Goal: Task Accomplishment & Management: Use online tool/utility

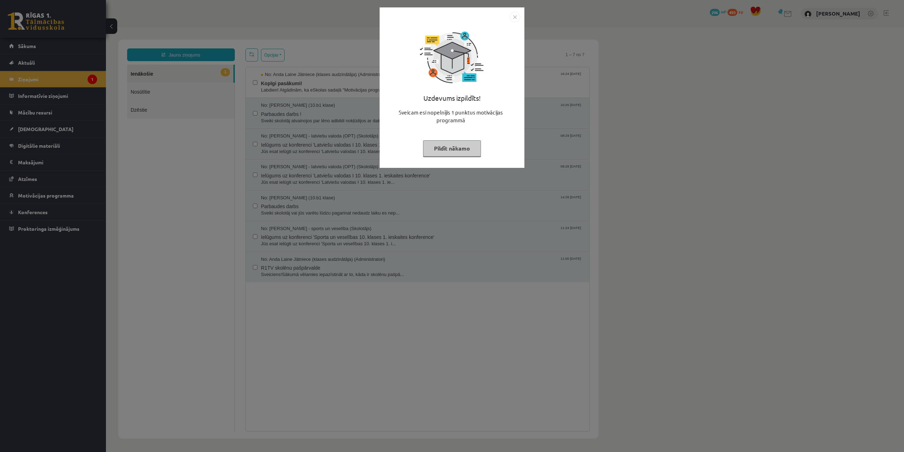
click at [219, 157] on div "Uzdevums izpildīts! Sveicam esi nopelnījis 1 punktus motivācijas programmā Pild…" at bounding box center [452, 226] width 904 height 452
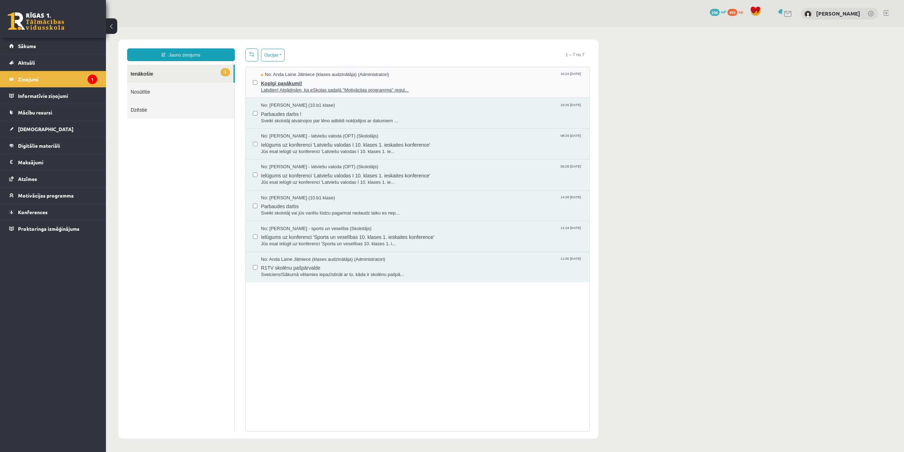
click at [344, 88] on span "Labdien! Atgādinām, ka eSkolas sadaļā "Motivācijas programma" regul..." at bounding box center [421, 90] width 321 height 7
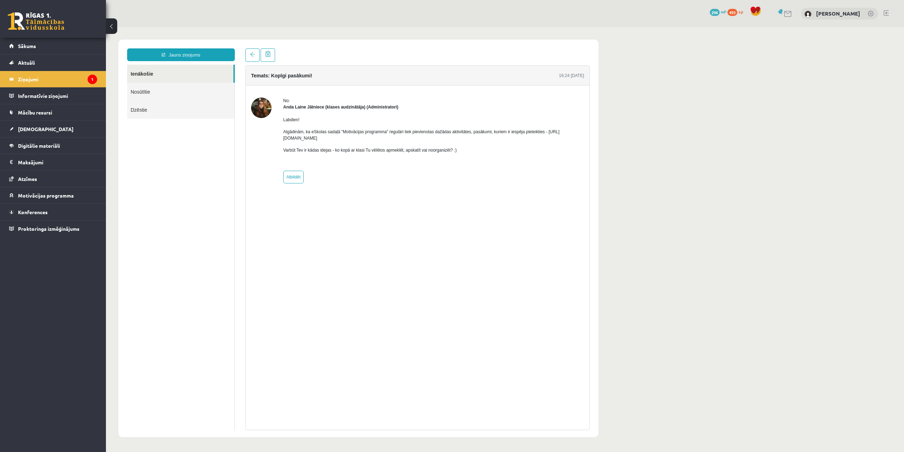
drag, startPoint x: 342, startPoint y: 138, endPoint x: 337, endPoint y: 139, distance: 5.8
click at [340, 138] on p "Atgādinām, ka eSkolas sadaļā "Motivācijas programma" regulāri tiek pievienotas …" at bounding box center [433, 135] width 301 height 13
drag, startPoint x: 292, startPoint y: 139, endPoint x: 279, endPoint y: 139, distance: 12.4
click at [279, 139] on div "No: Anda Laine Jātniece (klases audzinātāja) (Administratori) Labdien! Atgādinā…" at bounding box center [417, 140] width 333 height 86
click at [281, 138] on div "No: Anda Laine Jātniece (klases audzinātāja) (Administratori) Labdien! Atgādinā…" at bounding box center [417, 140] width 333 height 86
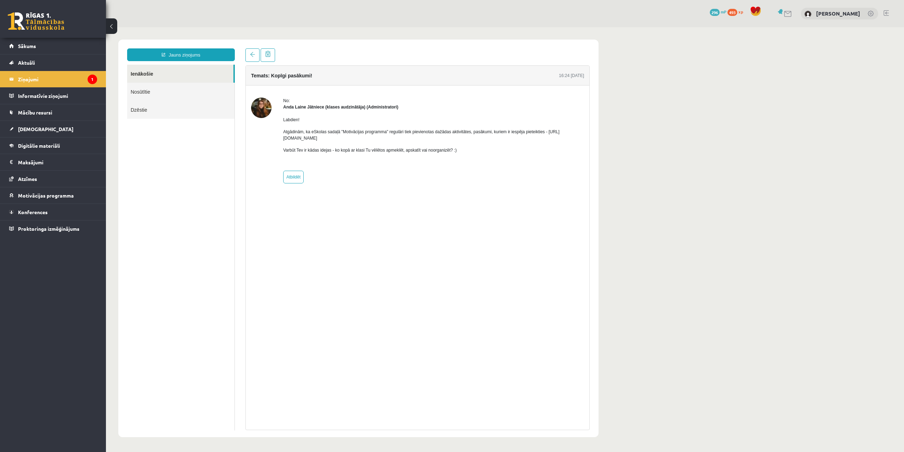
click at [281, 139] on div "No: Anda Laine Jātniece (klases audzinātāja) (Administratori) Labdien! Atgādinā…" at bounding box center [417, 140] width 333 height 86
click at [291, 144] on div "Labdien! Atgādinām, ka eSkolas sadaļā "Motivācijas programma" regulāri tiek pie…" at bounding box center [433, 137] width 301 height 55
drag, startPoint x: 283, startPoint y: 138, endPoint x: 287, endPoint y: 137, distance: 3.6
click at [286, 137] on div "No: Anda Laine Jātniece (klases audzinātāja) (Administratori) Labdien! Atgādinā…" at bounding box center [417, 140] width 333 height 86
drag, startPoint x: 291, startPoint y: 137, endPoint x: 306, endPoint y: 140, distance: 15.8
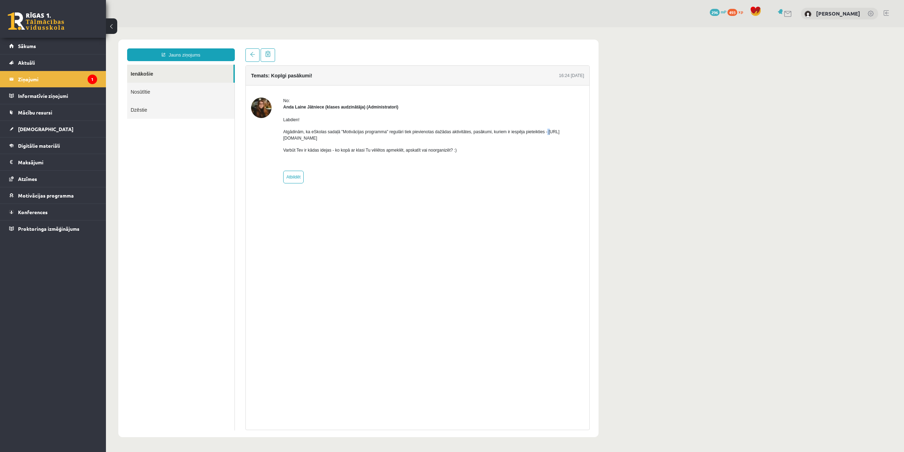
click at [344, 136] on p "Atgādinām, ka eSkolas sadaļā "Motivācijas programma" regulāri tiek pievienotas …" at bounding box center [433, 135] width 301 height 13
click at [284, 141] on p "Atgādinām, ka eSkolas sadaļā "Motivācijas programma" regulāri tiek pievienotas …" at bounding box center [433, 135] width 301 height 13
drag, startPoint x: 282, startPoint y: 140, endPoint x: 345, endPoint y: 138, distance: 62.9
click at [345, 138] on div "No: Anda Laine Jātniece (klases audzinātāja) (Administratori) Labdien! Atgādinā…" at bounding box center [417, 140] width 333 height 86
copy p "https://eskola.r1tv.lv/campaign"
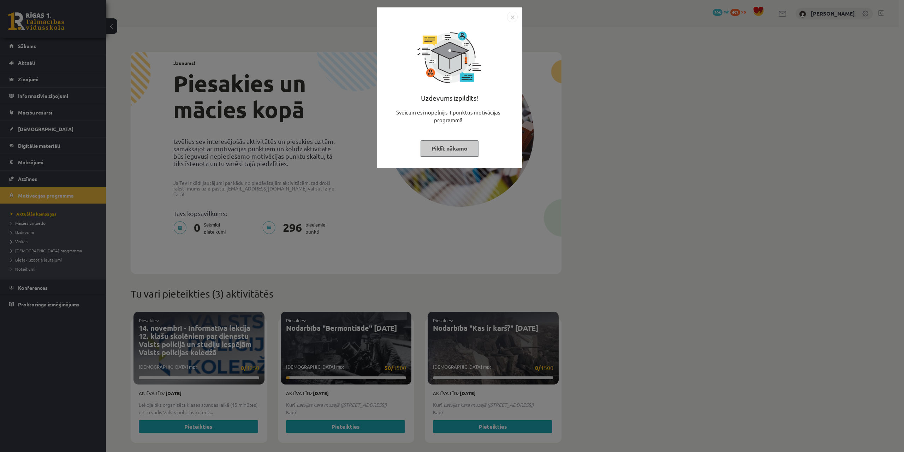
click at [453, 150] on button "Pildīt nākamo" at bounding box center [450, 148] width 58 height 16
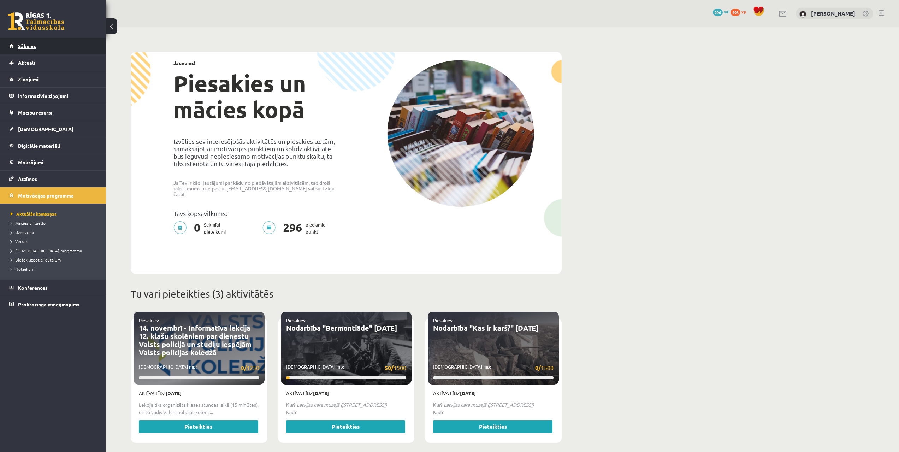
click at [34, 50] on link "Sākums" at bounding box center [53, 46] width 88 height 16
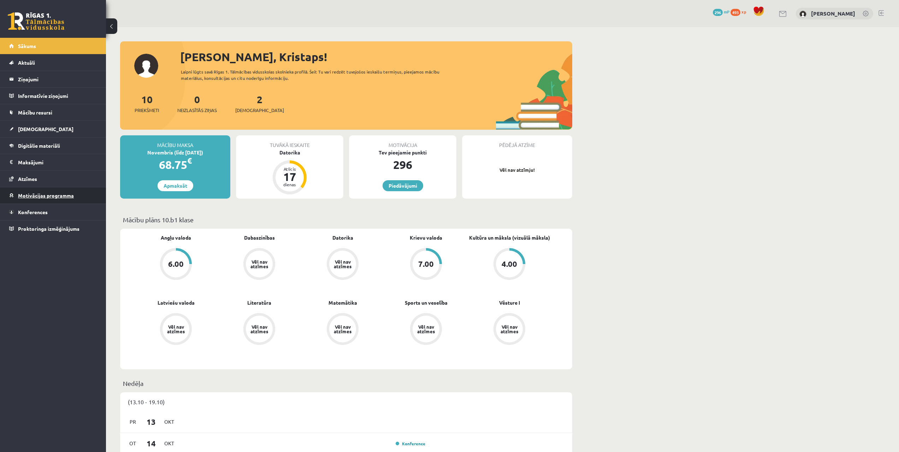
click at [35, 197] on span "Motivācijas programma" at bounding box center [46, 195] width 56 height 6
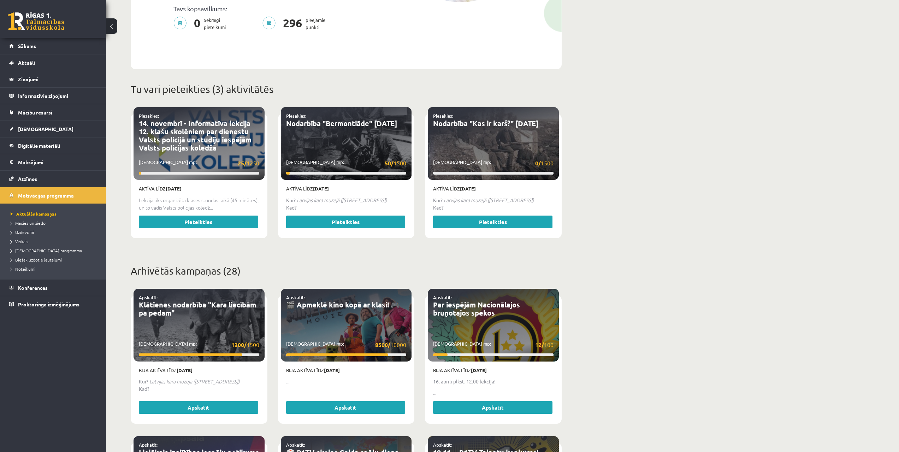
drag, startPoint x: 277, startPoint y: 312, endPoint x: 270, endPoint y: 310, distance: 6.5
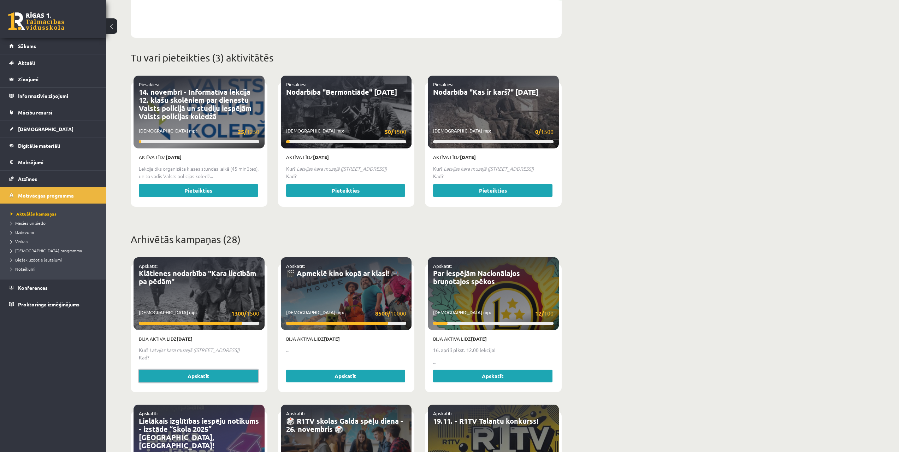
click at [230, 369] on link "Apskatīt" at bounding box center [198, 375] width 119 height 13
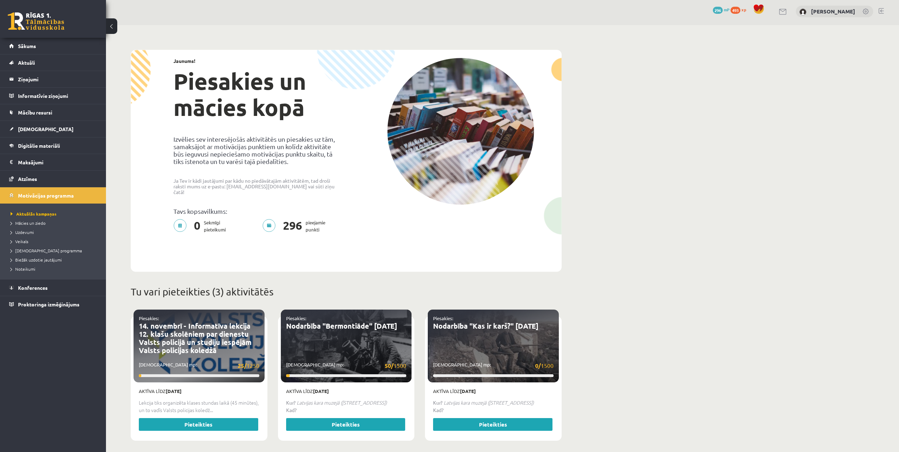
drag, startPoint x: 415, startPoint y: 231, endPoint x: 420, endPoint y: 168, distance: 63.0
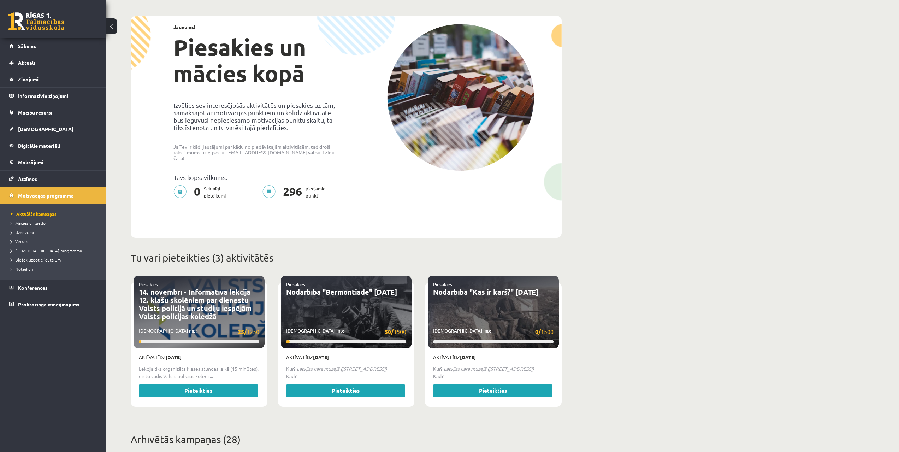
drag, startPoint x: 614, startPoint y: 184, endPoint x: 611, endPoint y: 199, distance: 14.9
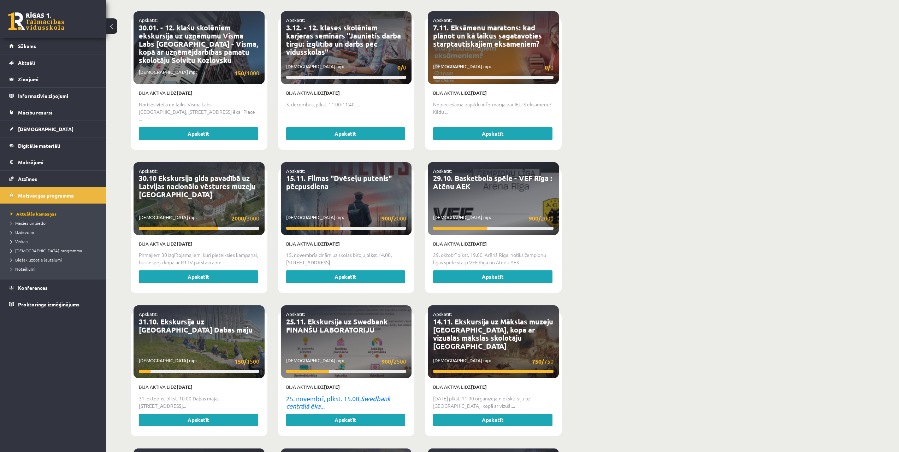
drag, startPoint x: 608, startPoint y: 177, endPoint x: 591, endPoint y: 196, distance: 25.0
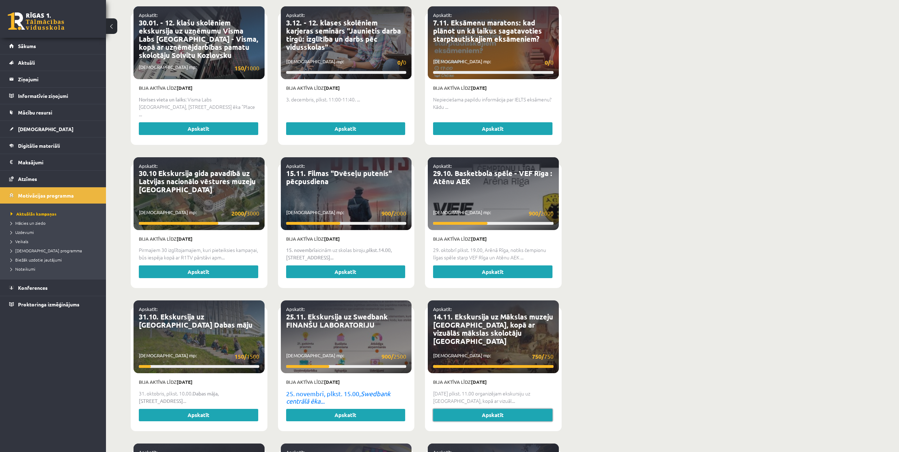
click at [507, 409] on link "Apskatīt" at bounding box center [492, 415] width 119 height 13
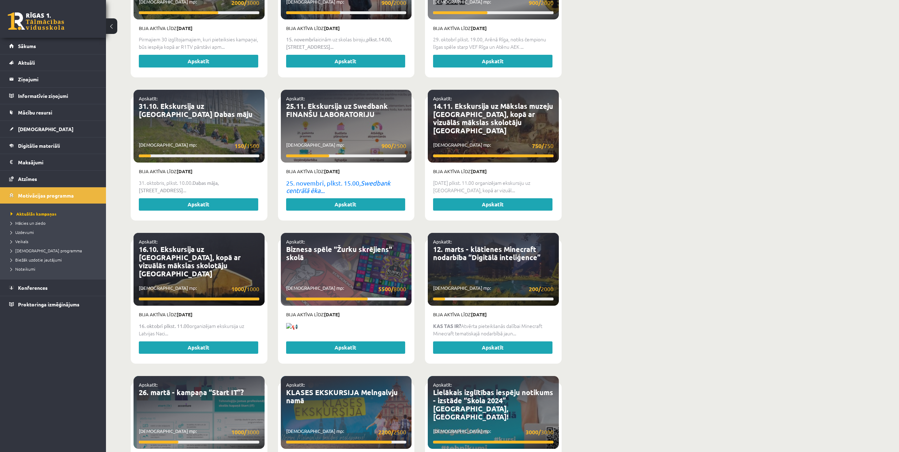
drag, startPoint x: 614, startPoint y: 410, endPoint x: 600, endPoint y: 425, distance: 20.3
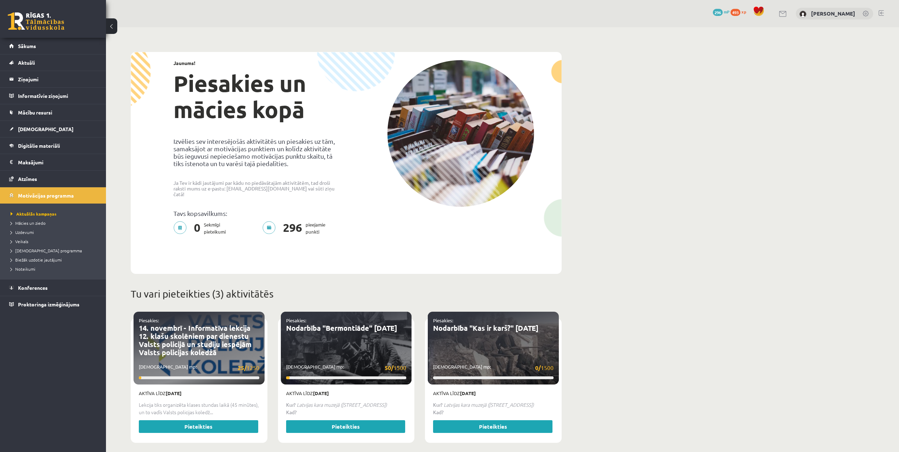
drag, startPoint x: 600, startPoint y: 428, endPoint x: 553, endPoint y: 169, distance: 263.9
click at [28, 222] on span "Mācies un ziedo" at bounding box center [28, 223] width 35 height 6
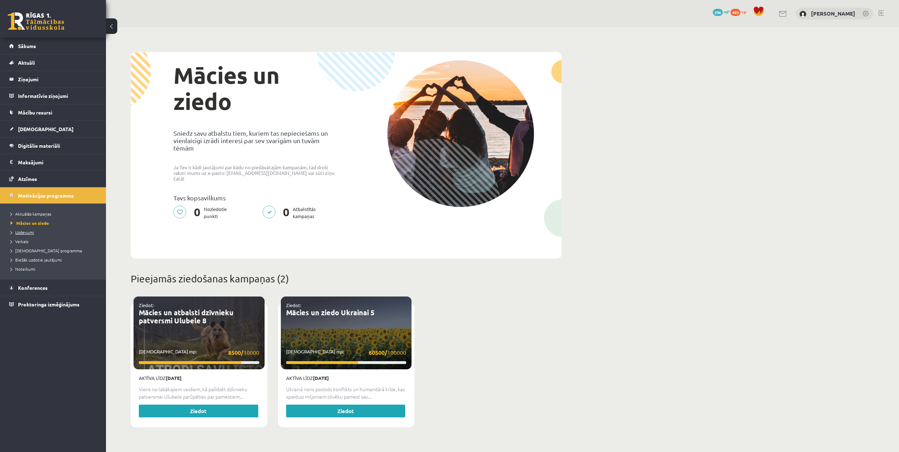
click at [28, 231] on span "Uzdevumi" at bounding box center [22, 232] width 23 height 6
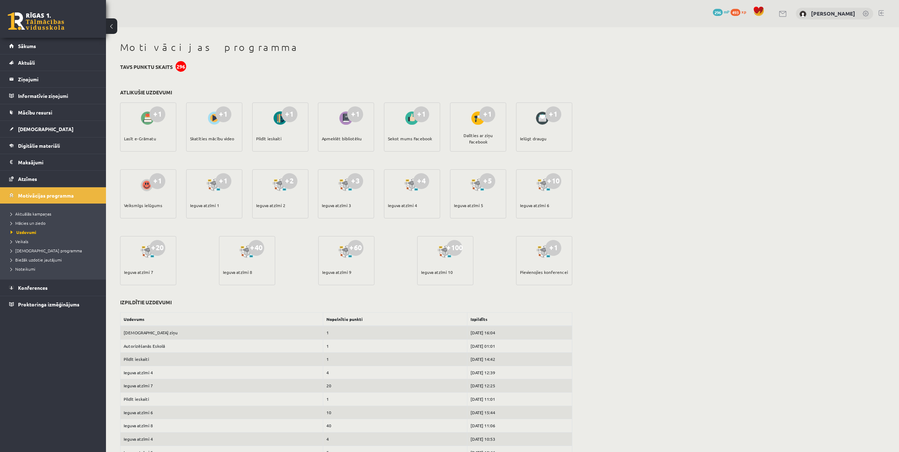
click at [157, 131] on div "+1 Lasīt e-Grāmatu" at bounding box center [148, 126] width 56 height 49
